Goal: Obtain resource: Download file/media

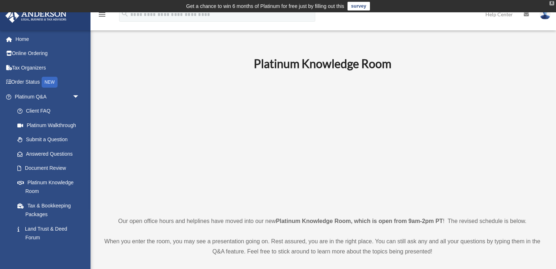
click at [551, 3] on div "X" at bounding box center [551, 3] width 5 height 4
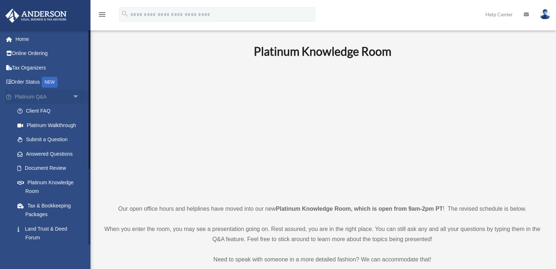
click at [72, 97] on span "arrow_drop_down" at bounding box center [79, 96] width 14 height 15
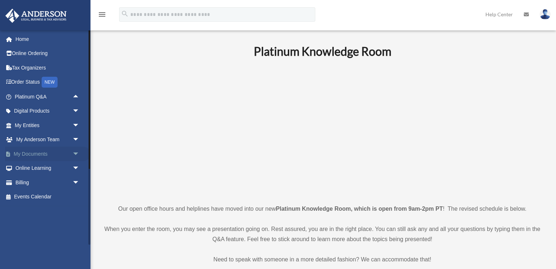
click at [68, 150] on link "My Documents arrow_drop_down" at bounding box center [47, 153] width 85 height 14
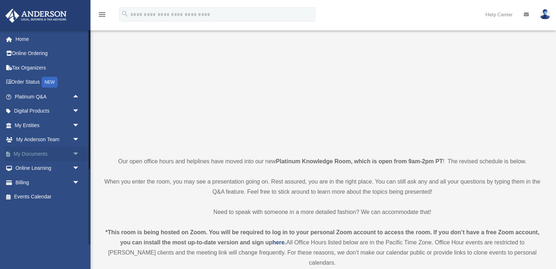
scroll to position [54, 0]
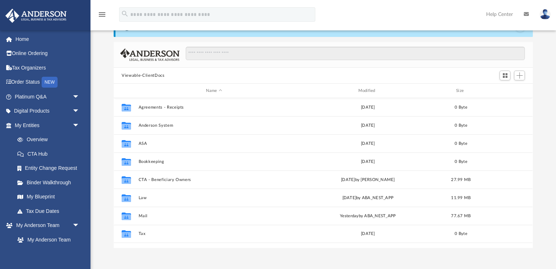
scroll to position [164, 419]
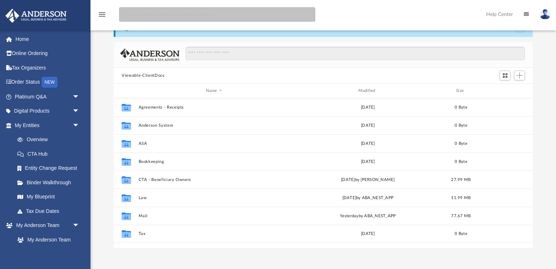
click at [213, 11] on input "search" at bounding box center [217, 14] width 196 height 14
type input "**********"
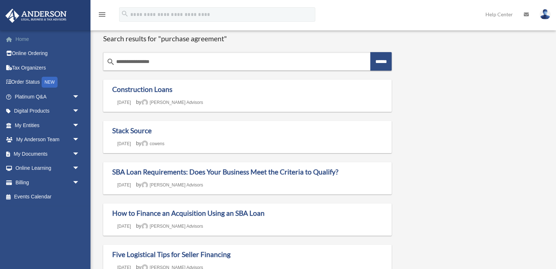
click at [27, 37] on link "Home" at bounding box center [47, 39] width 85 height 14
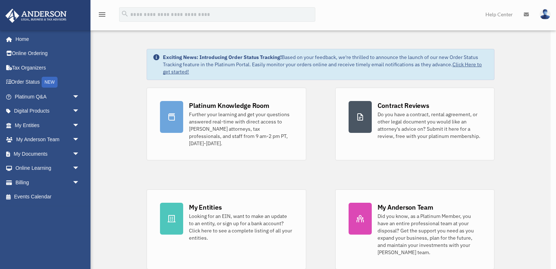
scroll to position [3, 0]
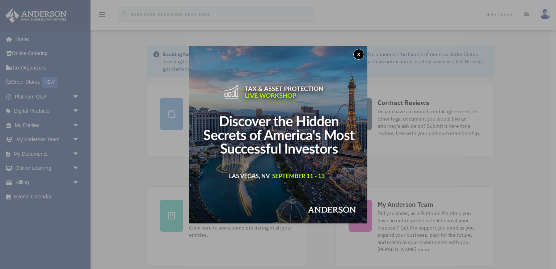
click at [356, 55] on button "x" at bounding box center [358, 54] width 11 height 11
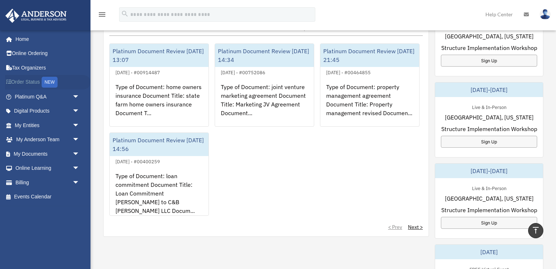
scroll to position [306, 0]
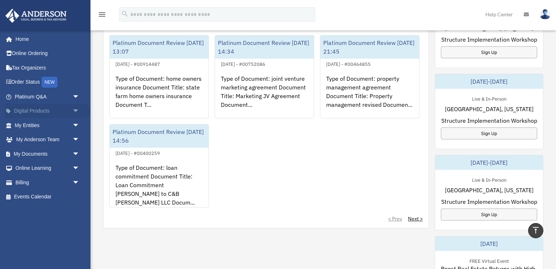
click at [76, 111] on span "arrow_drop_down" at bounding box center [79, 111] width 14 height 15
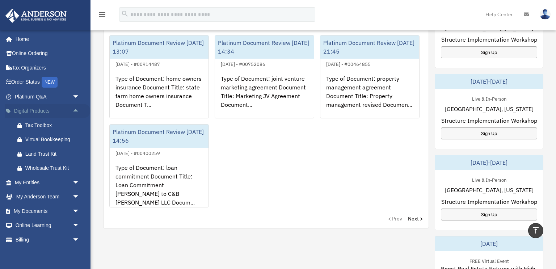
click at [76, 111] on span "arrow_drop_up" at bounding box center [79, 111] width 14 height 15
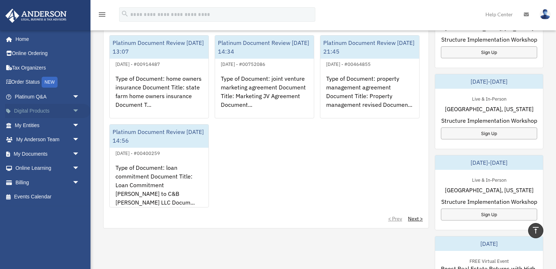
click at [76, 111] on span "arrow_drop_down" at bounding box center [79, 111] width 14 height 15
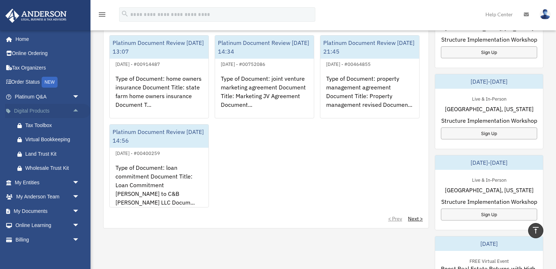
click at [76, 111] on span "arrow_drop_up" at bounding box center [79, 111] width 14 height 15
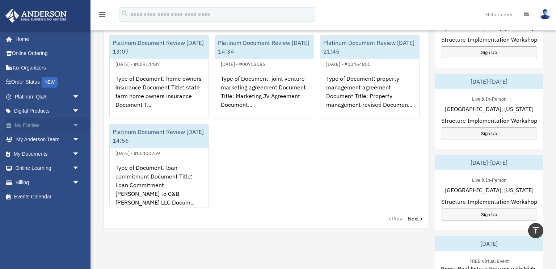
click at [75, 128] on span "arrow_drop_down" at bounding box center [79, 125] width 14 height 15
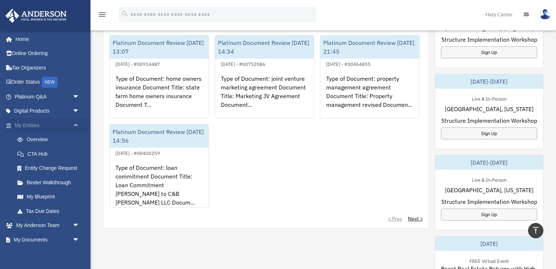
scroll to position [306, 0]
click at [75, 128] on span "arrow_drop_up" at bounding box center [79, 125] width 14 height 15
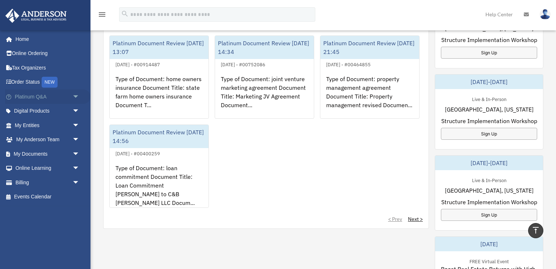
click at [72, 99] on span "arrow_drop_down" at bounding box center [79, 96] width 14 height 15
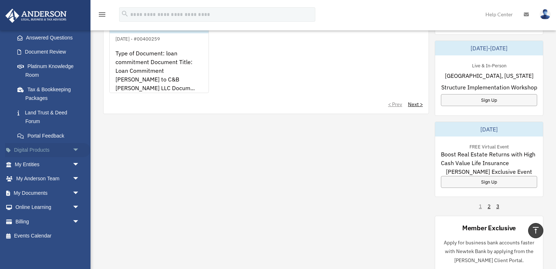
scroll to position [421, 0]
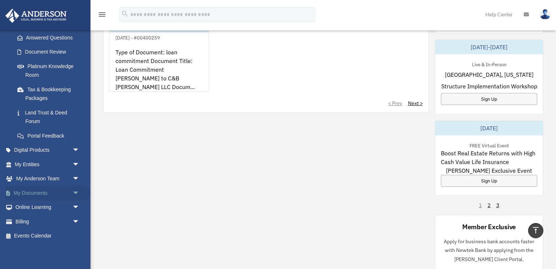
click at [69, 194] on link "My Documents arrow_drop_down" at bounding box center [47, 193] width 85 height 14
click at [77, 193] on span "arrow_drop_down" at bounding box center [79, 193] width 14 height 15
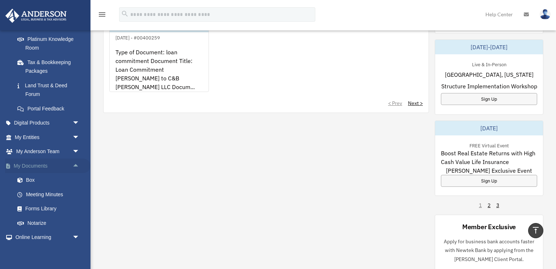
scroll to position [155, 0]
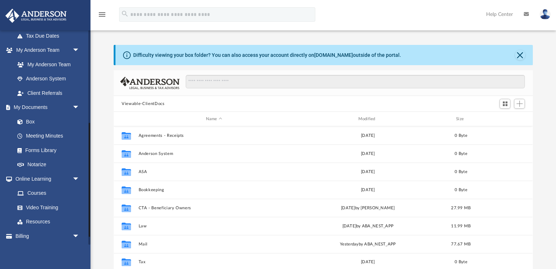
scroll to position [190, 0]
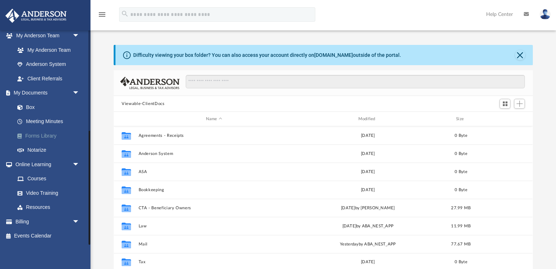
click at [63, 138] on link "Forms Library" at bounding box center [50, 135] width 80 height 14
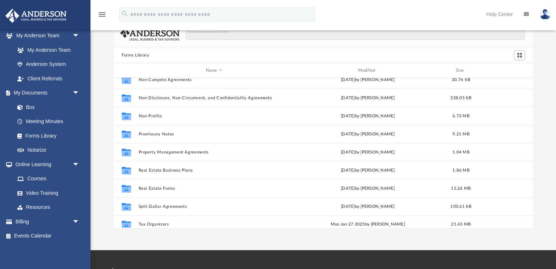
scroll to position [392, 0]
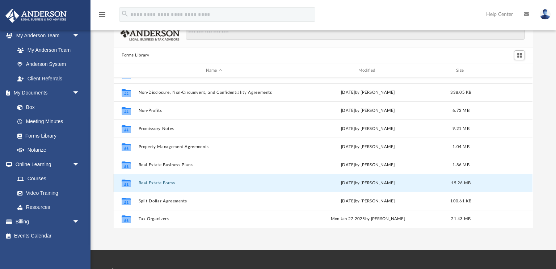
click at [167, 181] on button "Real Estate Forms" at bounding box center [214, 182] width 151 height 5
click at [158, 182] on button "Real Estate Forms" at bounding box center [214, 182] width 151 height 5
click at [171, 182] on button "Real Estate Forms" at bounding box center [214, 182] width 151 height 5
click at [152, 183] on button "Real Estate Forms" at bounding box center [214, 182] width 151 height 5
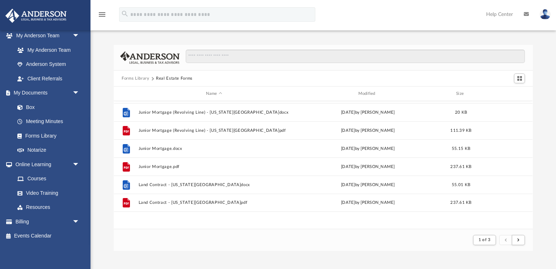
scroll to position [0, 0]
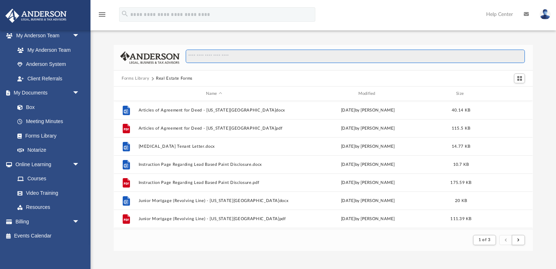
click at [248, 59] on input "Search files and folders" at bounding box center [355, 57] width 339 height 14
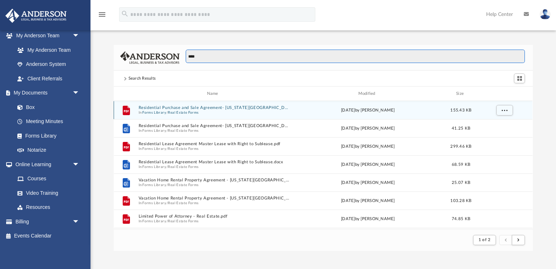
type input "****"
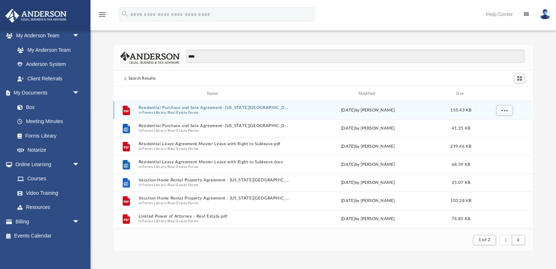
click at [192, 110] on button "Real Estate Forms" at bounding box center [183, 112] width 31 height 5
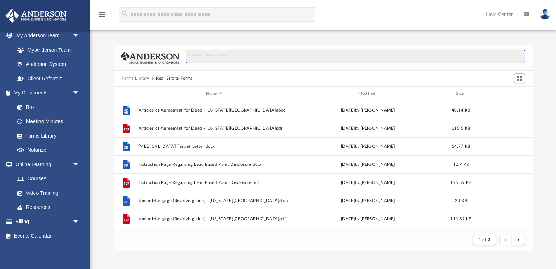
click at [221, 58] on input "Search files and folders" at bounding box center [355, 57] width 339 height 14
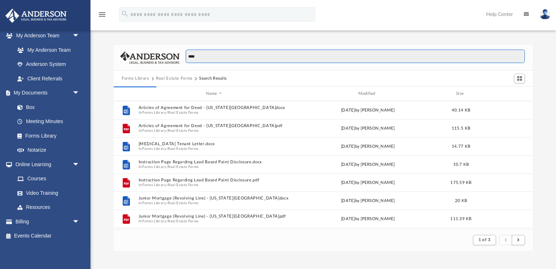
type input "****"
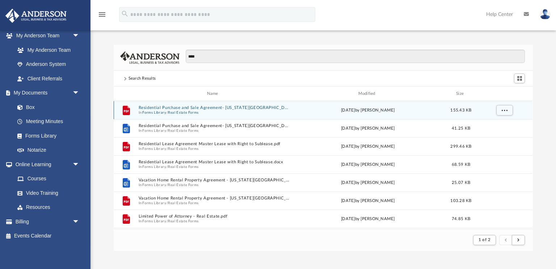
click at [213, 107] on button "Residential Purchase and Sale Agreement- [US_STATE][GEOGRAPHIC_DATA]pdf" at bounding box center [214, 107] width 151 height 5
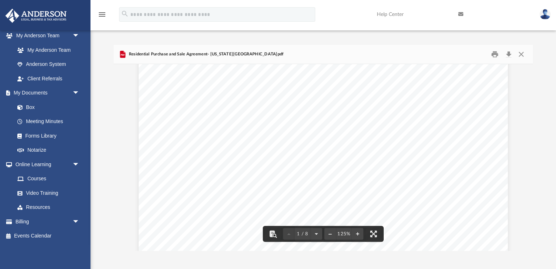
scroll to position [38, 0]
click at [277, 193] on span "____________ [GEOGRAPHIC_DATA], [US_STATE]." at bounding box center [256, 192] width 131 height 6
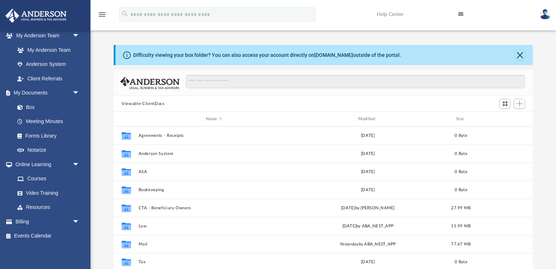
scroll to position [164, 419]
click at [215, 84] on input "Search files and folders" at bounding box center [355, 82] width 339 height 14
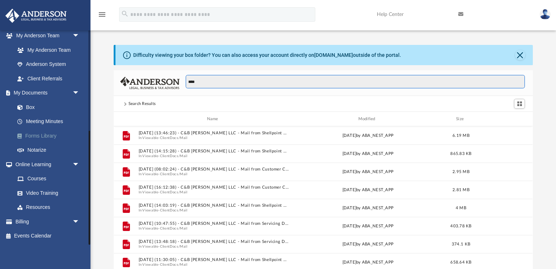
type input "****"
click at [59, 136] on link "Forms Library" at bounding box center [50, 135] width 80 height 14
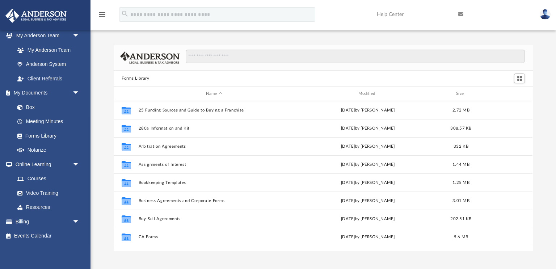
scroll to position [164, 419]
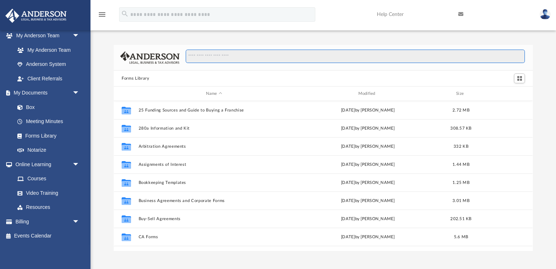
click at [212, 58] on input "Search files and folders" at bounding box center [355, 57] width 339 height 14
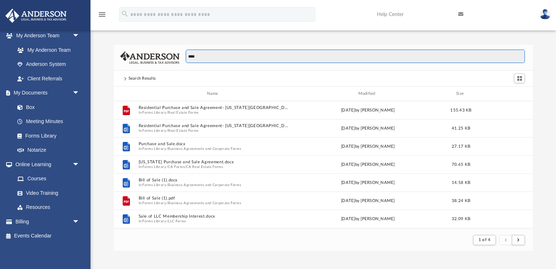
scroll to position [142, 419]
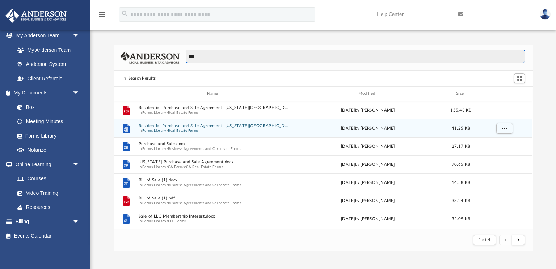
type input "****"
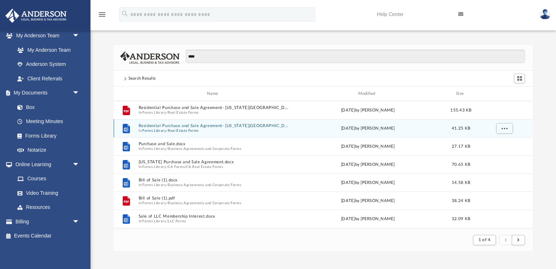
click at [241, 126] on button "Residential Purchase and Sale Agreement- [US_STATE][GEOGRAPHIC_DATA]docx" at bounding box center [214, 125] width 151 height 5
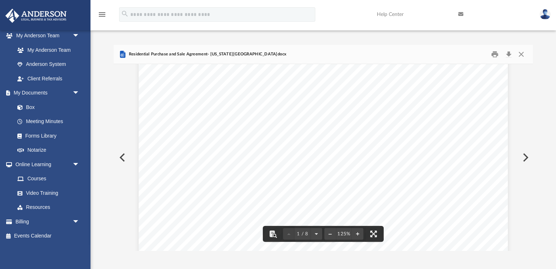
scroll to position [92, 0]
click at [276, 139] on span "[US_STATE]." at bounding box center [263, 139] width 33 height 6
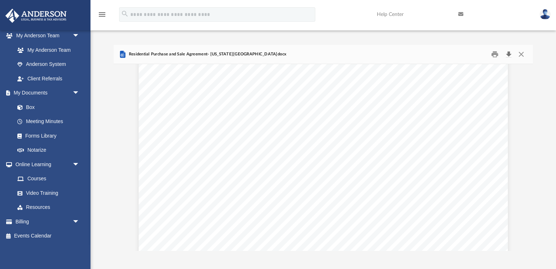
click at [508, 54] on button "Download" at bounding box center [508, 54] width 13 height 11
